Goal: Find specific page/section: Find specific page/section

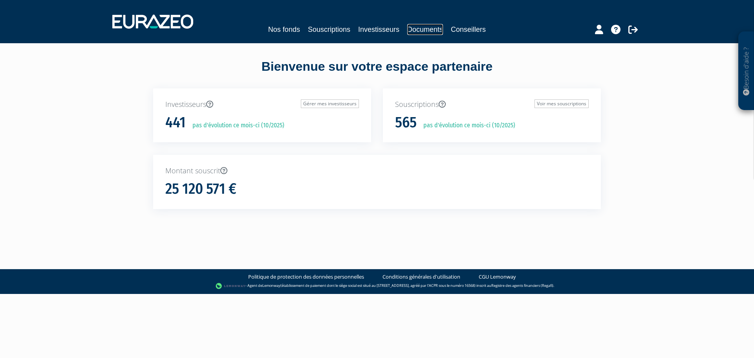
click at [419, 30] on link "Documents" at bounding box center [425, 29] width 36 height 11
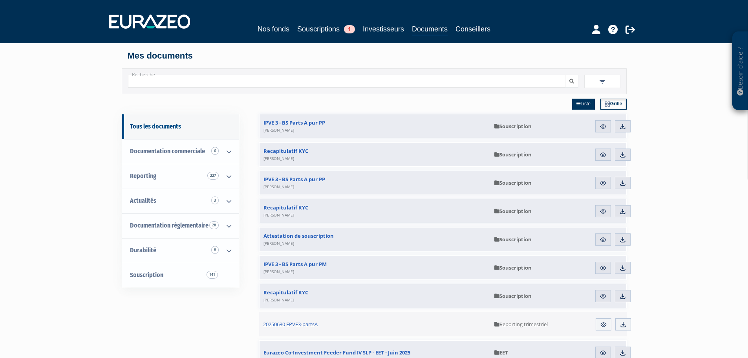
click at [237, 77] on input "Recherche" at bounding box center [347, 81] width 438 height 13
type input "REYNAUD JEAN"
click at [565, 75] on button "submit" at bounding box center [571, 81] width 13 height 13
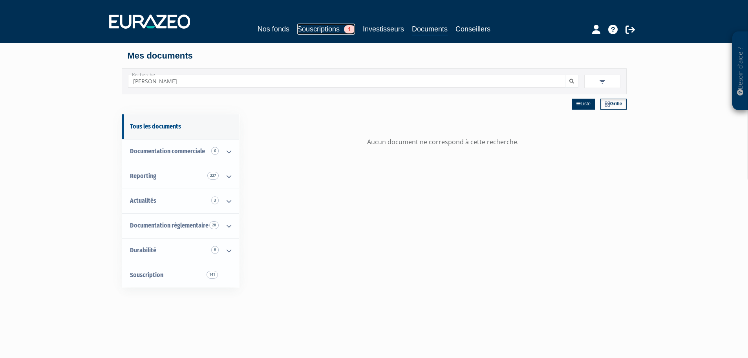
click at [306, 31] on link "Souscriptions 1" at bounding box center [326, 29] width 58 height 11
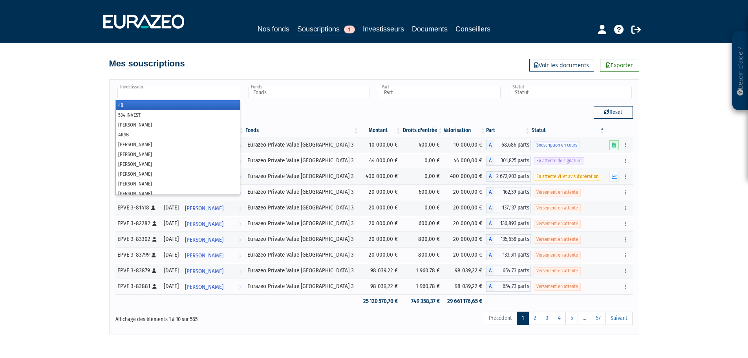
click at [195, 89] on input "text" at bounding box center [178, 92] width 122 height 11
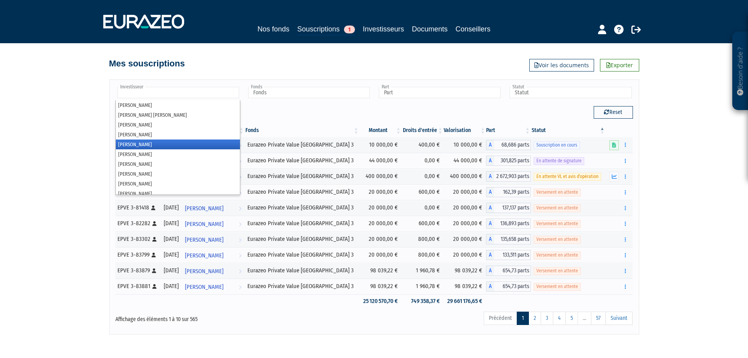
scroll to position [3968, 0]
type input "Investisseur"
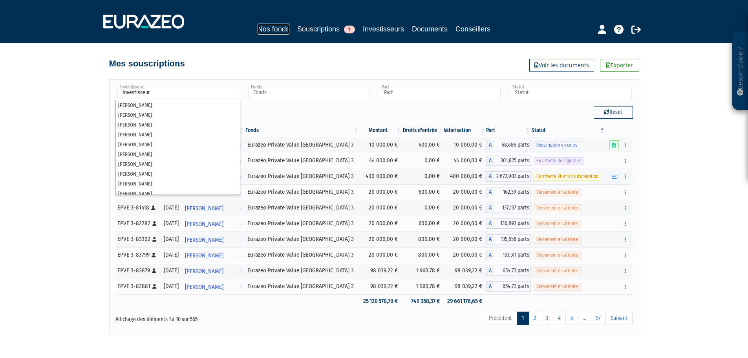
click at [283, 26] on link "Nos fonds" at bounding box center [274, 29] width 32 height 11
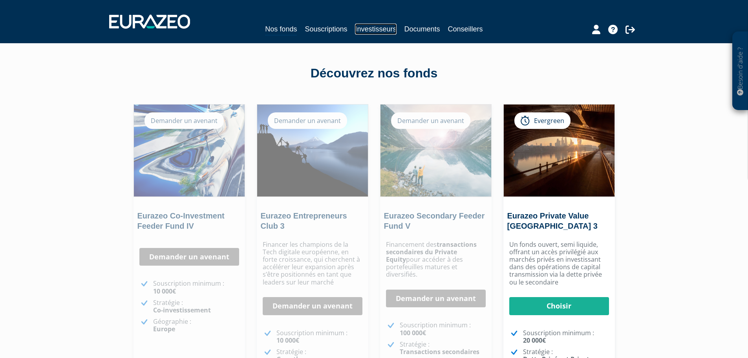
click at [370, 26] on link "Investisseurs" at bounding box center [375, 29] width 41 height 11
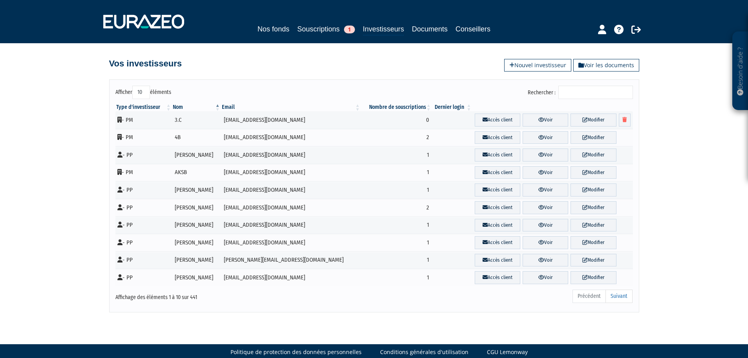
click at [577, 90] on input "Rechercher :" at bounding box center [596, 92] width 75 height 13
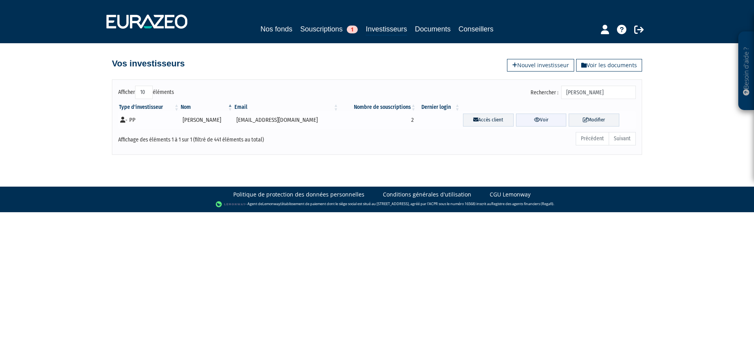
type input "REYNAUD JEAN"
click at [534, 117] on icon at bounding box center [537, 119] width 6 height 5
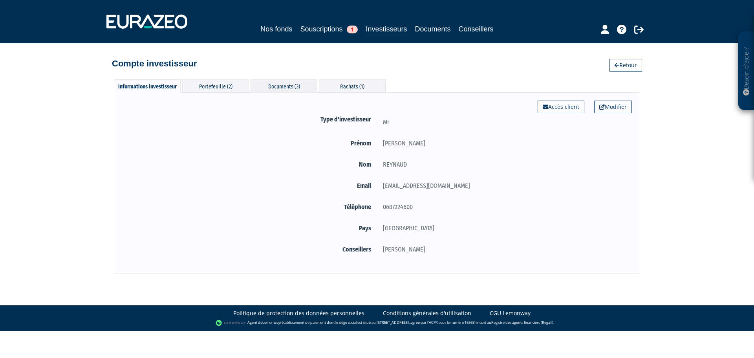
click at [286, 86] on div "Documents (3)" at bounding box center [284, 85] width 67 height 13
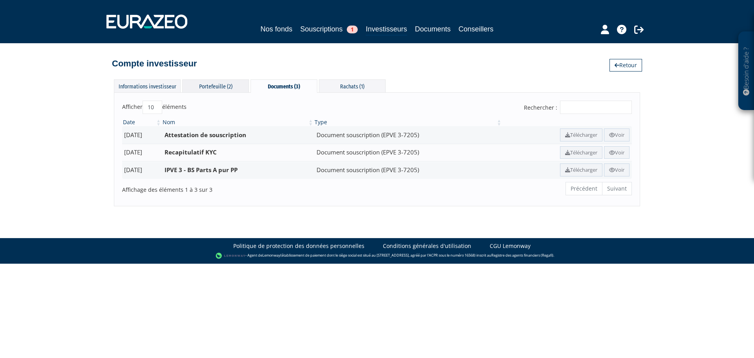
click at [207, 86] on div "Portefeuille (2)" at bounding box center [215, 85] width 67 height 13
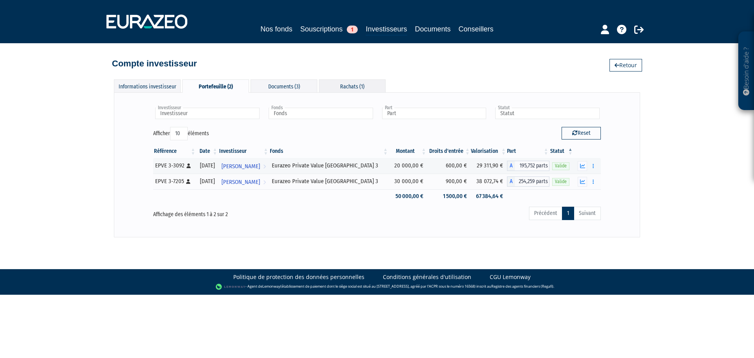
click at [333, 86] on div "Rachats (1)" at bounding box center [352, 85] width 67 height 13
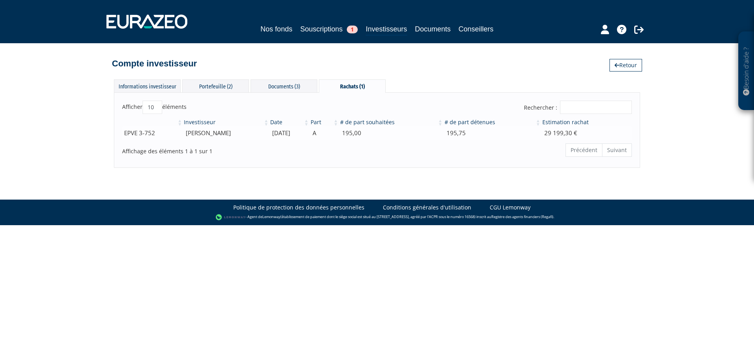
click at [277, 136] on td "[DATE]" at bounding box center [290, 133] width 40 height 14
click at [192, 134] on td "[PERSON_NAME]" at bounding box center [226, 133] width 86 height 14
click at [156, 132] on td "EPVE 3-752" at bounding box center [152, 133] width 61 height 14
click at [275, 88] on div "Documents (3)" at bounding box center [284, 85] width 67 height 13
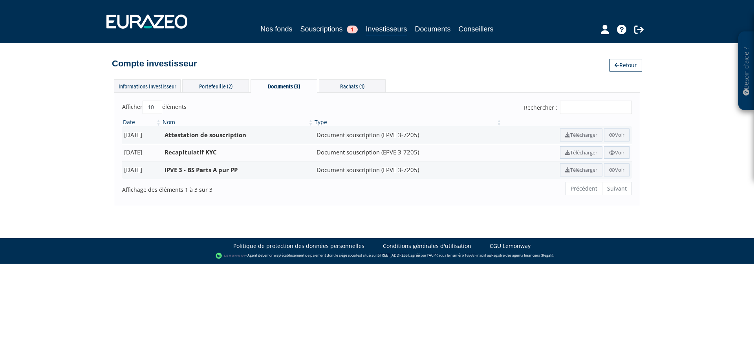
click at [616, 189] on ul "Précédent Suivant" at bounding box center [599, 188] width 66 height 13
click at [220, 85] on div "Portefeuille (2)" at bounding box center [215, 85] width 67 height 13
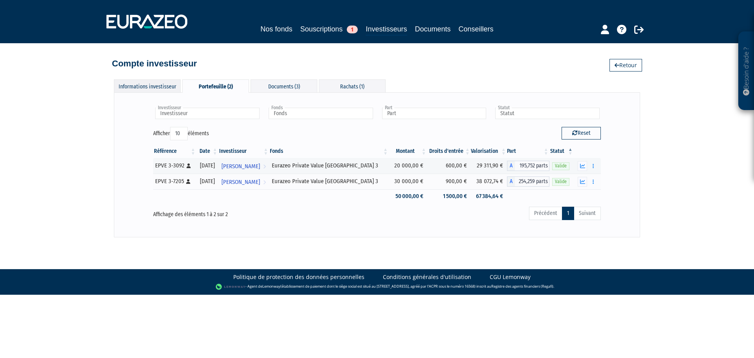
click at [153, 88] on div "Informations investisseur" at bounding box center [147, 85] width 67 height 13
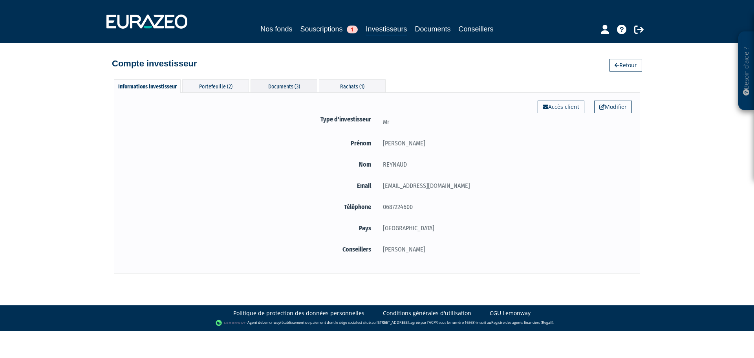
click at [273, 90] on div "Documents (3)" at bounding box center [284, 85] width 67 height 13
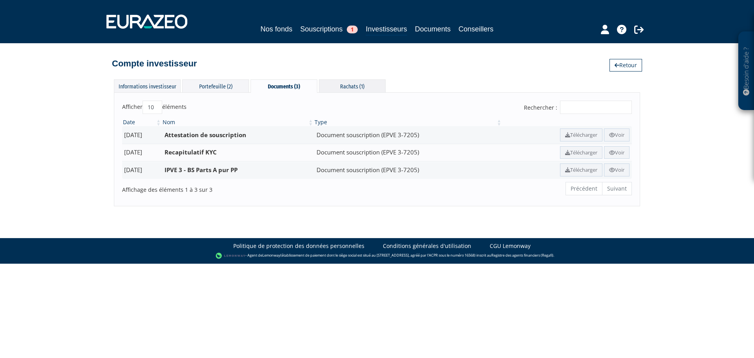
click at [358, 86] on div "Rachats (1)" at bounding box center [352, 85] width 67 height 13
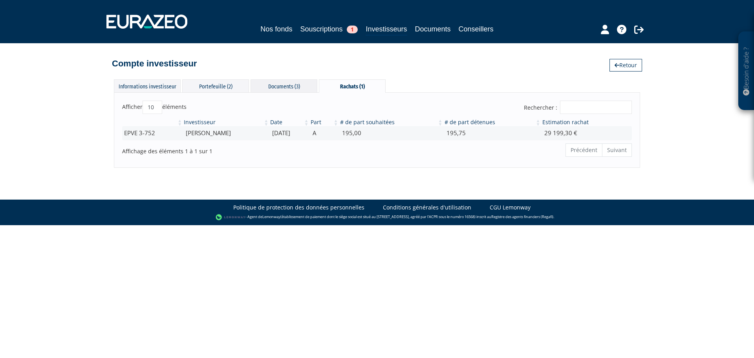
click at [288, 92] on div "Informations investisseur Portefeuille (2) Documents (3) Rachats (1) Modifier A…" at bounding box center [377, 123] width 526 height 88
click at [287, 87] on div "Documents (3)" at bounding box center [284, 85] width 67 height 13
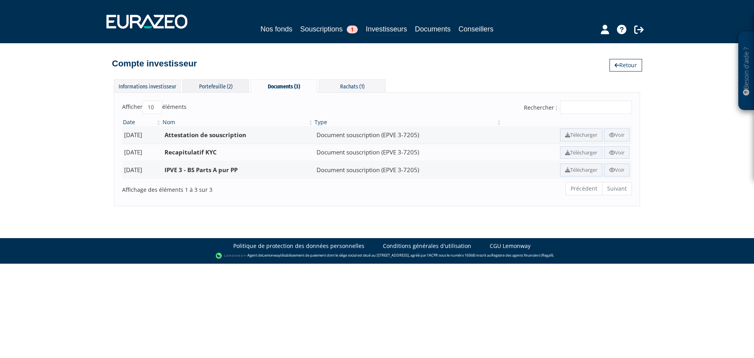
click at [232, 92] on div "Portefeuille (2)" at bounding box center [215, 85] width 67 height 13
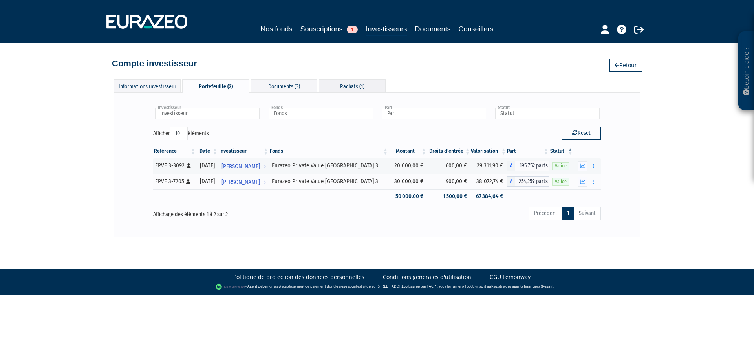
click at [345, 84] on div "Rachats (1)" at bounding box center [352, 85] width 67 height 13
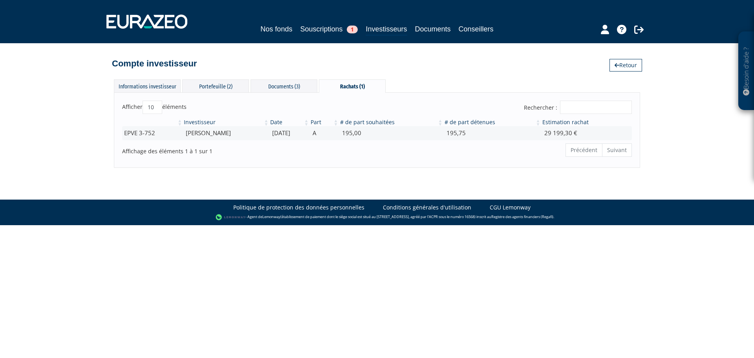
click at [573, 107] on input "Rechercher :" at bounding box center [596, 107] width 72 height 13
paste input "MABILON"
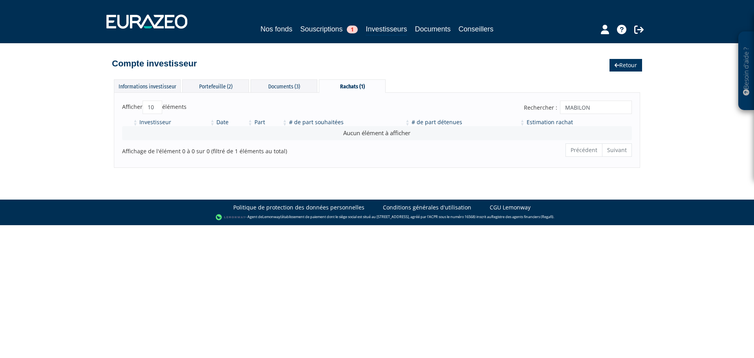
type input "MABILON"
click at [634, 65] on link "Retour" at bounding box center [626, 65] width 33 height 13
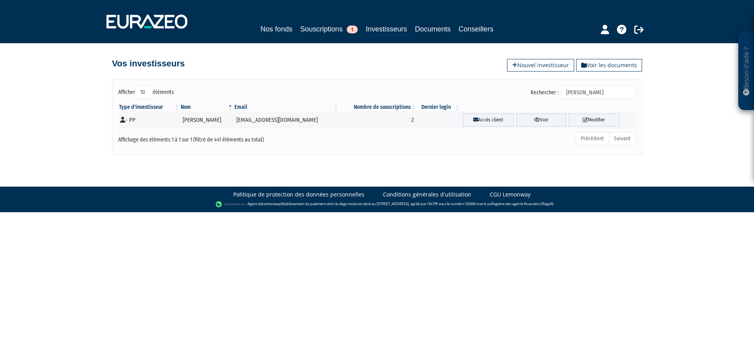
drag, startPoint x: 609, startPoint y: 93, endPoint x: 548, endPoint y: 93, distance: 60.5
click at [548, 93] on label "Rechercher : [PERSON_NAME]" at bounding box center [583, 92] width 105 height 13
paste input "MABILON"
type input "MABILON"
click at [539, 119] on link "Voir" at bounding box center [541, 120] width 51 height 13
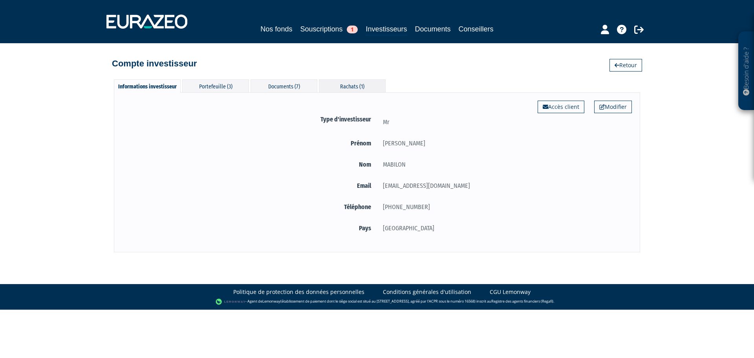
click at [336, 86] on div "Rachats (1)" at bounding box center [352, 85] width 67 height 13
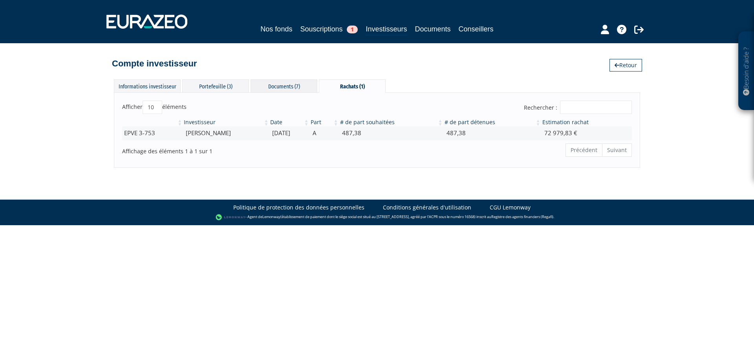
click at [264, 86] on div "Documents (7)" at bounding box center [284, 85] width 67 height 13
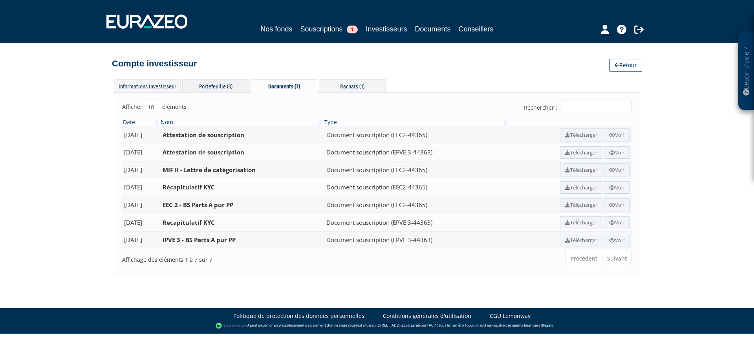
click at [216, 87] on div "Portefeuille (3)" at bounding box center [215, 85] width 67 height 13
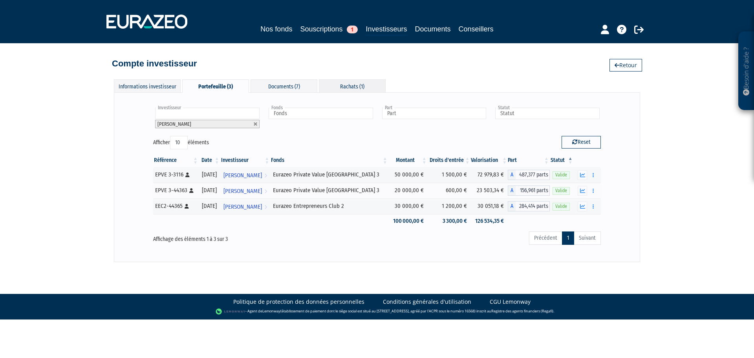
click at [358, 88] on div "Rachats (1)" at bounding box center [352, 85] width 67 height 13
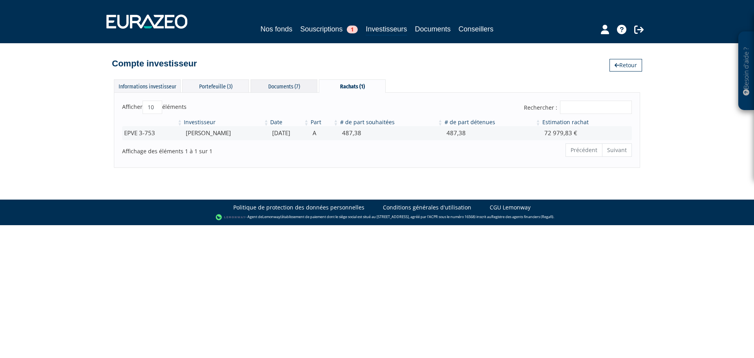
click at [261, 87] on div "Documents (7)" at bounding box center [284, 85] width 67 height 13
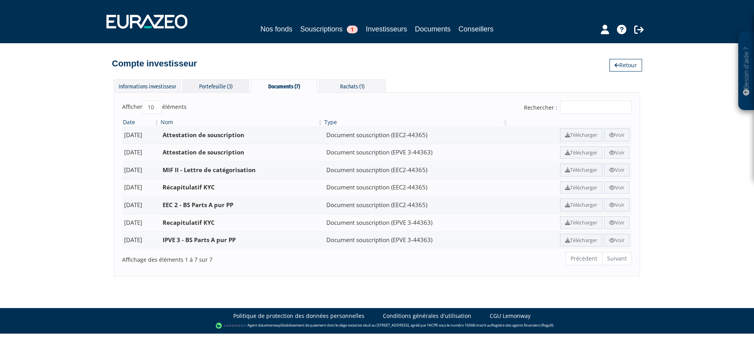
click at [217, 82] on div "Portefeuille (3)" at bounding box center [215, 85] width 67 height 13
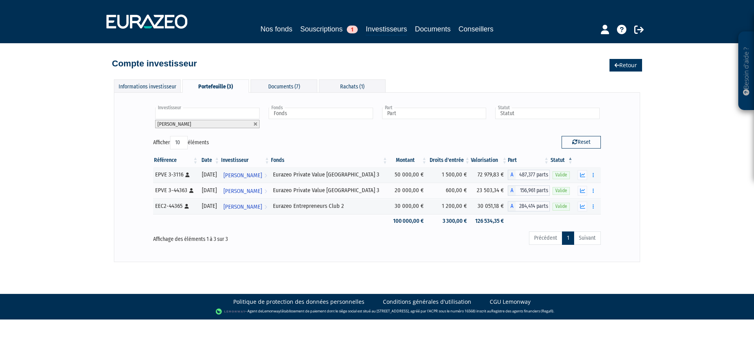
click at [627, 63] on link "Retour" at bounding box center [626, 65] width 33 height 13
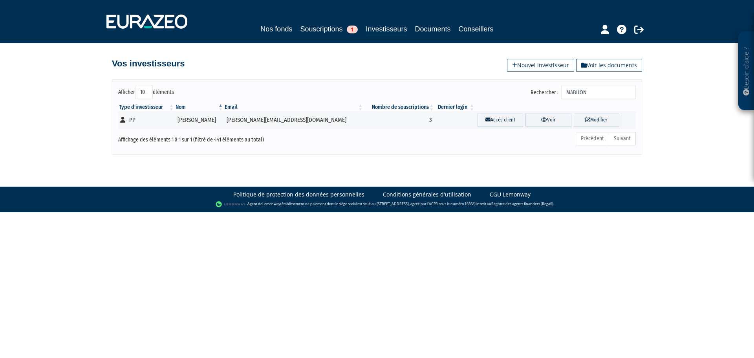
drag, startPoint x: 597, startPoint y: 96, endPoint x: 533, endPoint y: 92, distance: 64.2
click at [533, 92] on div "Rechercher : MABILON" at bounding box center [509, 93] width 253 height 15
type input "REYNAUD"
click at [531, 117] on link "Voir" at bounding box center [541, 120] width 51 height 13
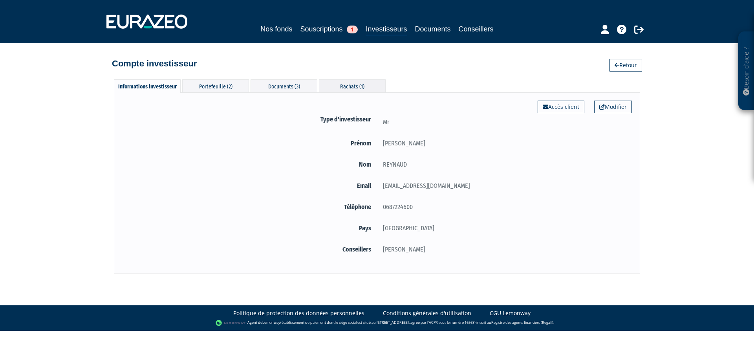
click at [348, 85] on div "Rachats (1)" at bounding box center [352, 85] width 67 height 13
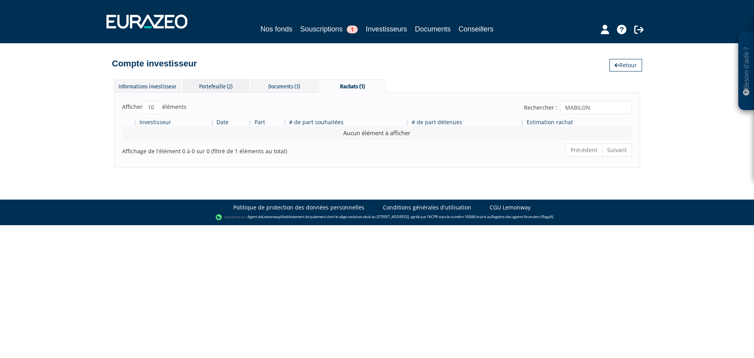
click at [224, 87] on div "Portefeuille (2)" at bounding box center [215, 85] width 67 height 13
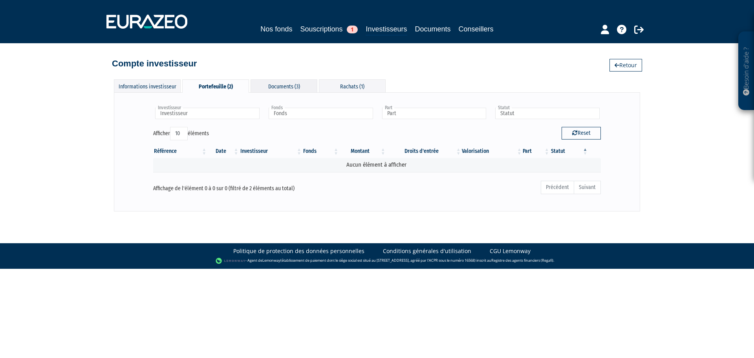
click at [271, 87] on div "Documents (3)" at bounding box center [284, 85] width 67 height 13
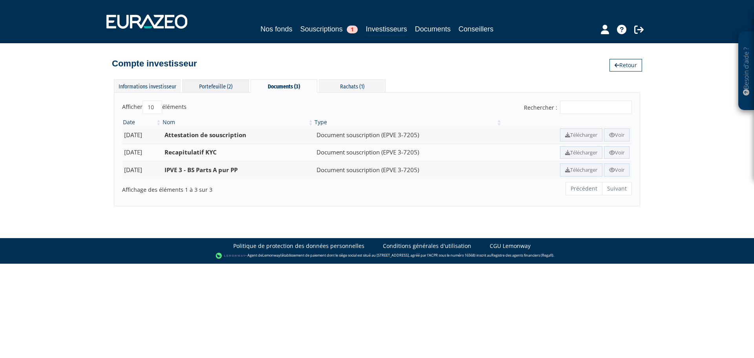
drag, startPoint x: 235, startPoint y: 89, endPoint x: 197, endPoint y: 89, distance: 38.5
click at [235, 88] on div "Portefeuille (2)" at bounding box center [215, 85] width 67 height 13
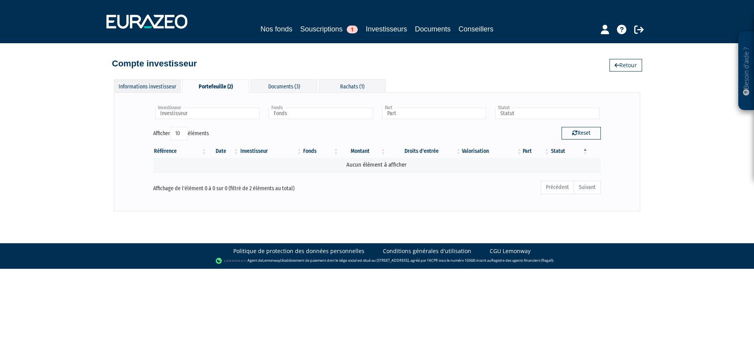
click at [154, 88] on div "Informations investisseur" at bounding box center [147, 85] width 67 height 13
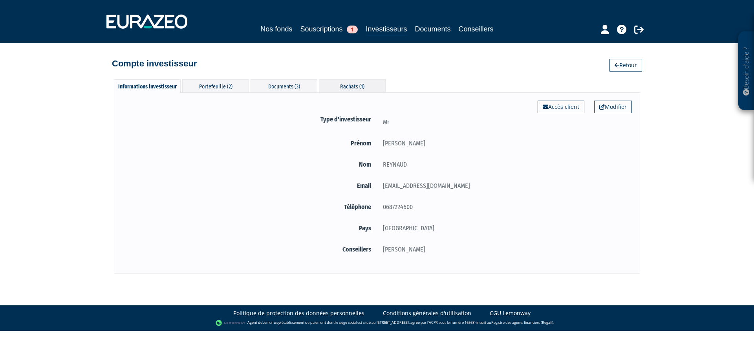
click at [332, 88] on div "Rachats (1)" at bounding box center [352, 85] width 67 height 13
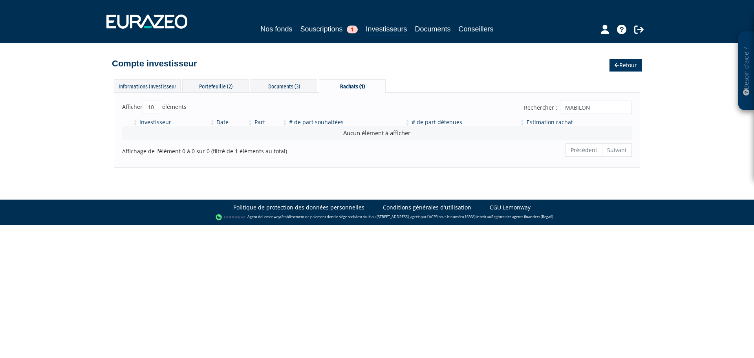
click at [629, 65] on link "Retour" at bounding box center [626, 65] width 33 height 13
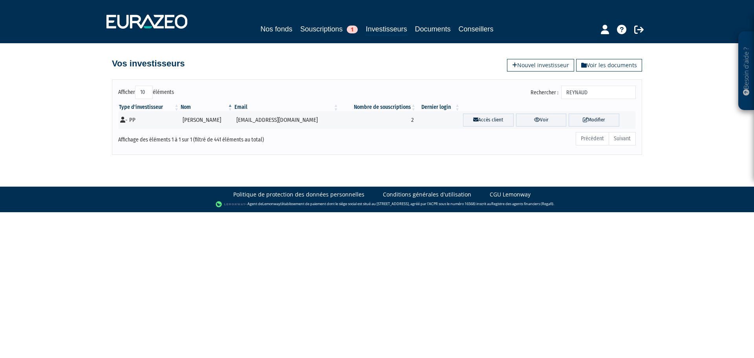
drag, startPoint x: 603, startPoint y: 91, endPoint x: 556, endPoint y: 95, distance: 47.7
click at [556, 95] on label "Rechercher : REYNAUD" at bounding box center [583, 92] width 105 height 13
click at [537, 117] on link "Voir" at bounding box center [541, 120] width 51 height 13
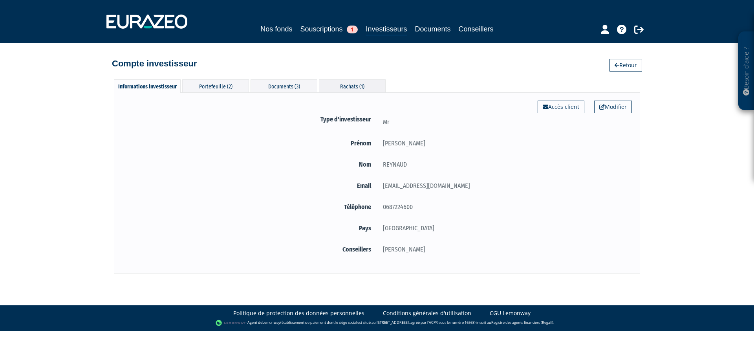
click at [322, 83] on div "Rachats (1)" at bounding box center [352, 85] width 67 height 13
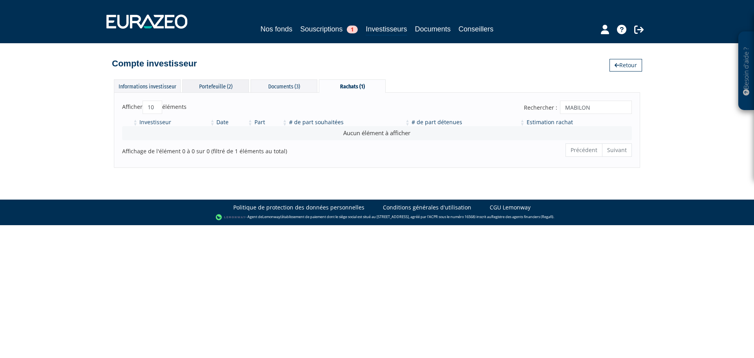
click at [231, 90] on div "Portefeuille (2)" at bounding box center [215, 85] width 67 height 13
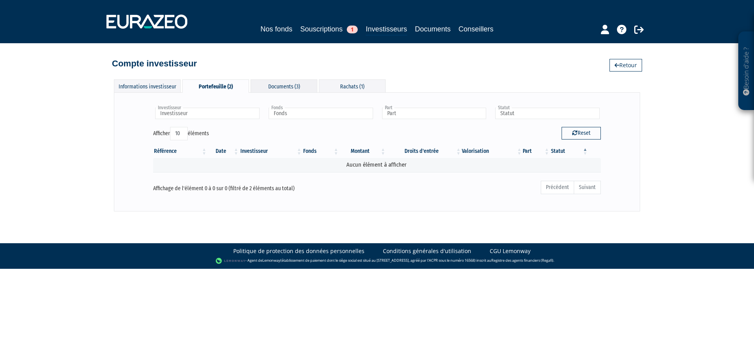
click at [280, 87] on div "Documents (3)" at bounding box center [284, 85] width 67 height 13
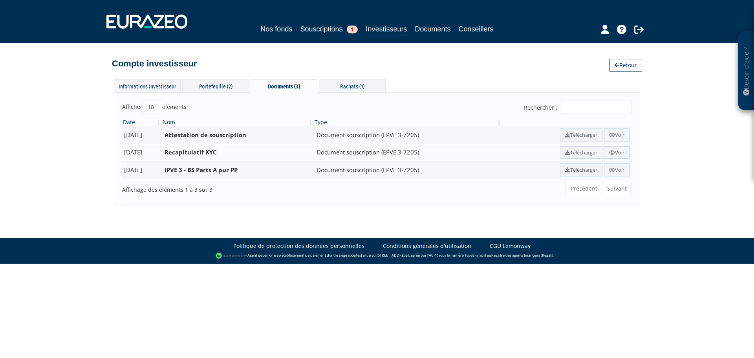
click at [314, 81] on div "Documents (3)" at bounding box center [284, 85] width 67 height 13
click at [323, 83] on div "Rachats (1)" at bounding box center [352, 85] width 67 height 13
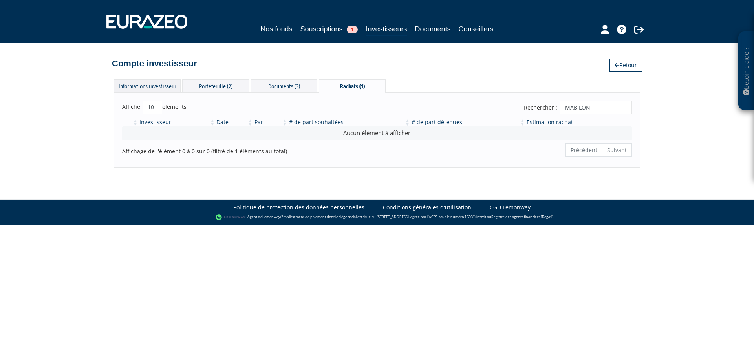
click at [167, 83] on div "Informations investisseur" at bounding box center [147, 85] width 67 height 13
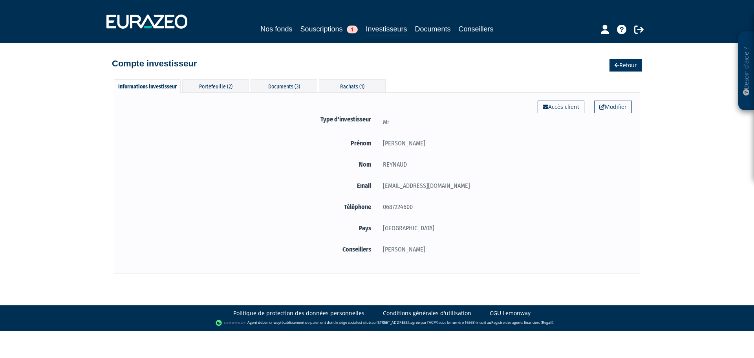
click at [634, 66] on link "Retour" at bounding box center [626, 65] width 33 height 13
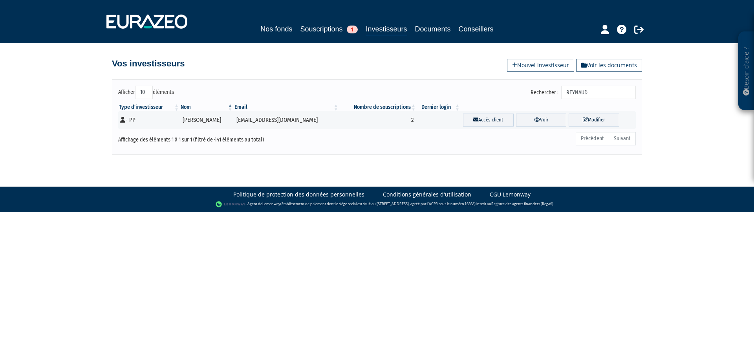
click at [600, 94] on input "REYNAUD" at bounding box center [598, 92] width 75 height 13
type input "[PERSON_NAME]"
click at [534, 122] on link "Voir" at bounding box center [541, 120] width 51 height 13
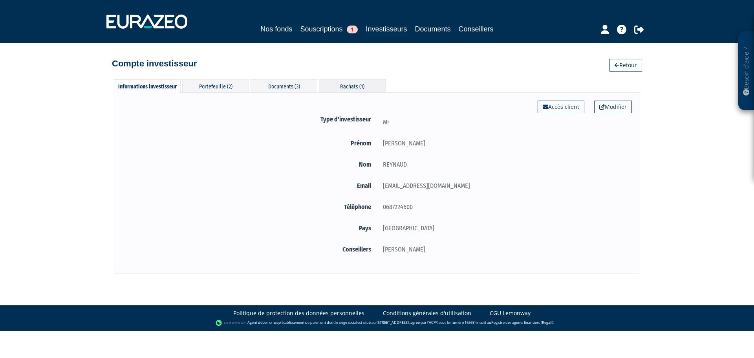
click at [348, 83] on div "Rachats (1)" at bounding box center [352, 85] width 67 height 13
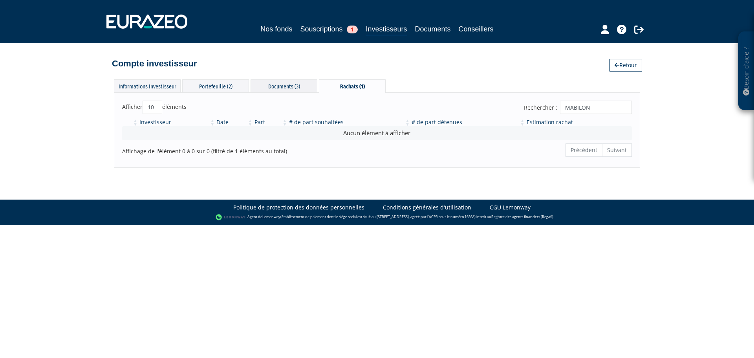
click at [274, 84] on div "Documents (3)" at bounding box center [284, 85] width 67 height 13
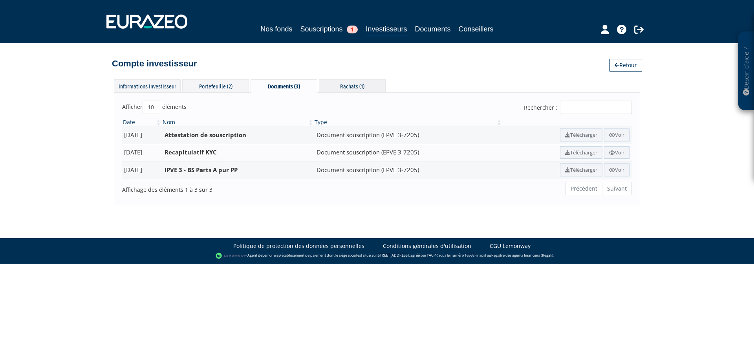
click at [347, 87] on div "Rachats (1)" at bounding box center [352, 85] width 67 height 13
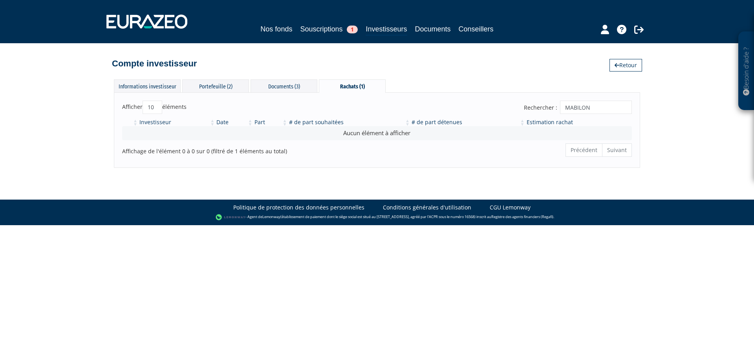
drag, startPoint x: 588, startPoint y: 108, endPoint x: 559, endPoint y: 120, distance: 31.0
click at [558, 111] on label "Rechercher : MABILON" at bounding box center [578, 107] width 108 height 13
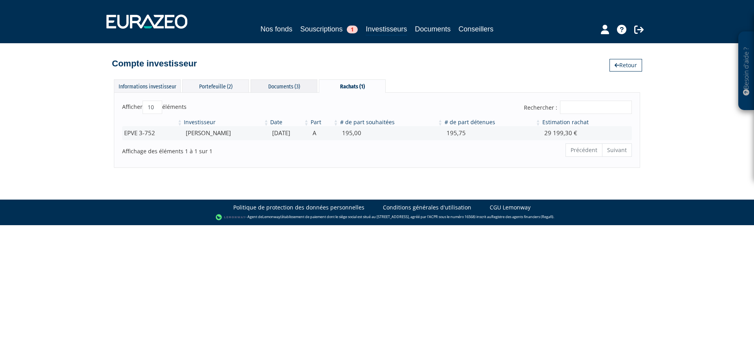
click at [288, 85] on div "Documents (3)" at bounding box center [284, 85] width 67 height 13
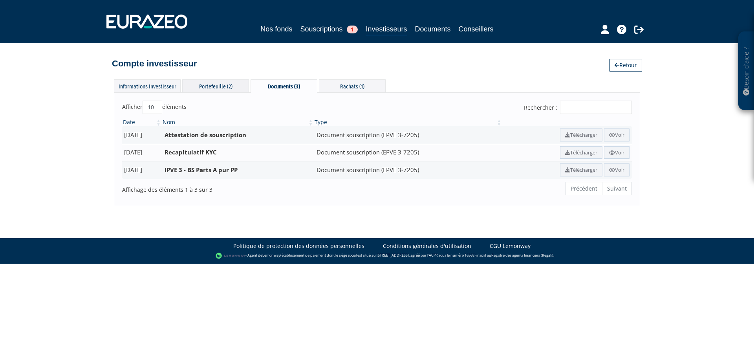
click at [236, 87] on div "Portefeuille (2)" at bounding box center [215, 85] width 67 height 13
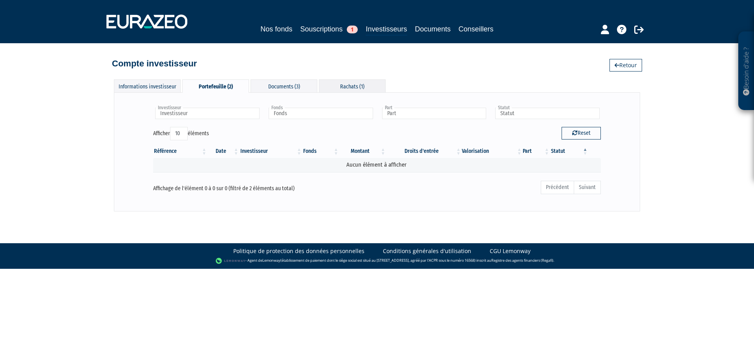
click at [354, 83] on div "Rachats (1)" at bounding box center [352, 85] width 67 height 13
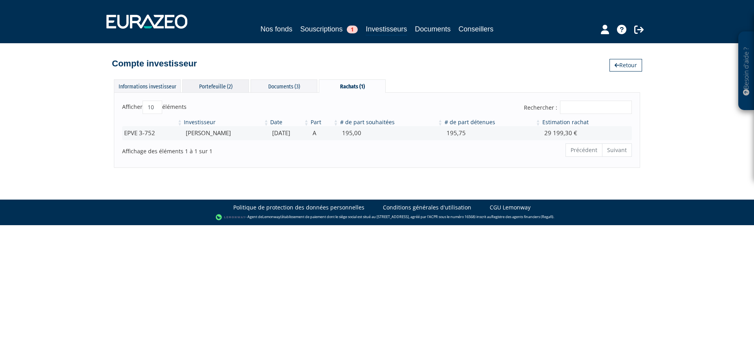
click at [206, 90] on div "Portefeuille (2)" at bounding box center [215, 85] width 67 height 13
